Goal: Task Accomplishment & Management: Use online tool/utility

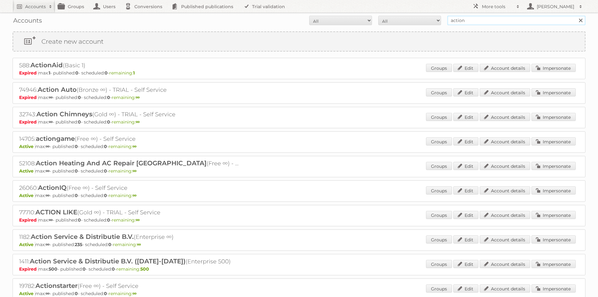
click at [466, 17] on input "action" at bounding box center [516, 20] width 138 height 9
type input "hubo"
click at [576, 16] on input "Search" at bounding box center [580, 20] width 9 height 9
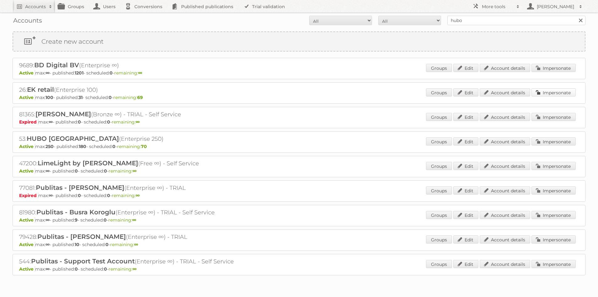
click at [550, 92] on link "Impersonate" at bounding box center [553, 92] width 44 height 8
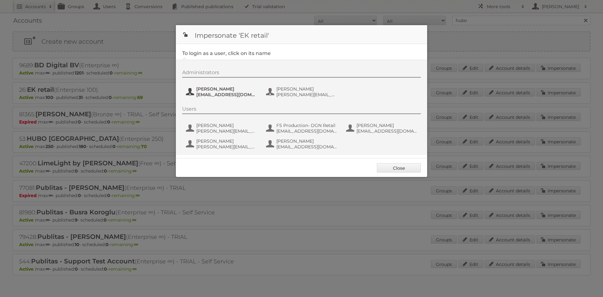
drag, startPoint x: 223, startPoint y: 92, endPoint x: 253, endPoint y: 72, distance: 36.3
click at [253, 72] on div "Administrators Marijke Bunink marijke.bunink@dgnretail.nl Nino Paffen n.paffen@…" at bounding box center [304, 84] width 245 height 30
click at [113, 110] on div at bounding box center [301, 148] width 603 height 297
click at [384, 166] on link "Close" at bounding box center [399, 167] width 44 height 9
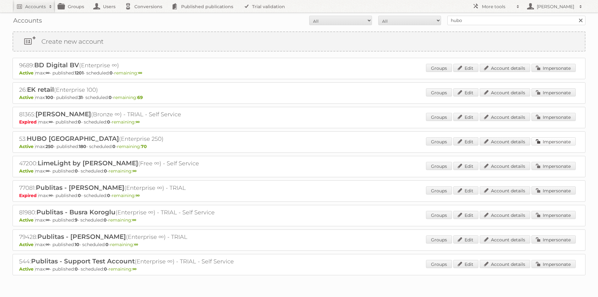
click at [552, 143] on link "Impersonate" at bounding box center [553, 141] width 44 height 8
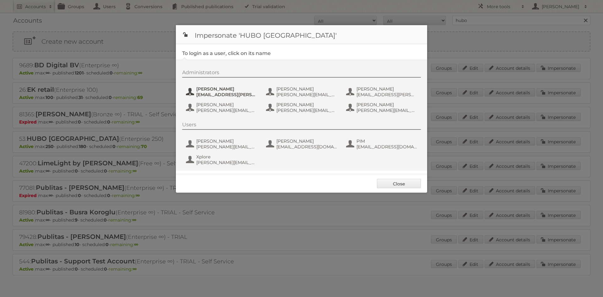
click at [210, 89] on span "Eline Jacobs" at bounding box center [226, 89] width 61 height 6
